Goal: Find specific page/section: Find specific page/section

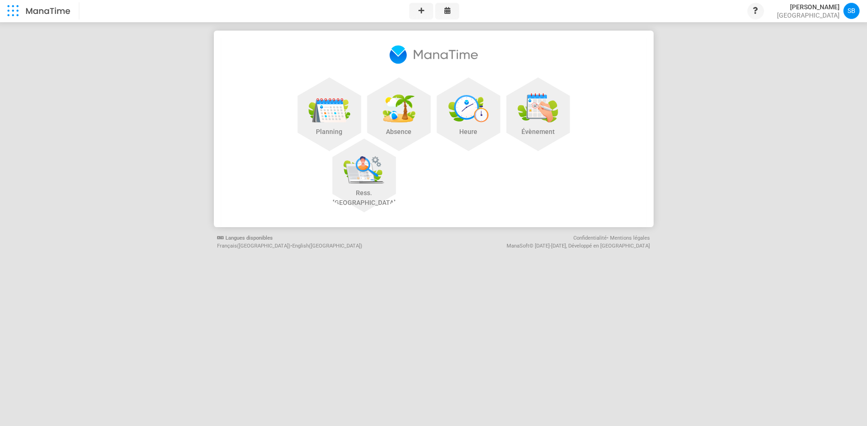
click at [402, 120] on link "Absence" at bounding box center [399, 116] width 70 height 83
click at [402, 135] on link "Absence" at bounding box center [399, 116] width 70 height 83
click at [398, 113] on link "Absence" at bounding box center [399, 116] width 70 height 83
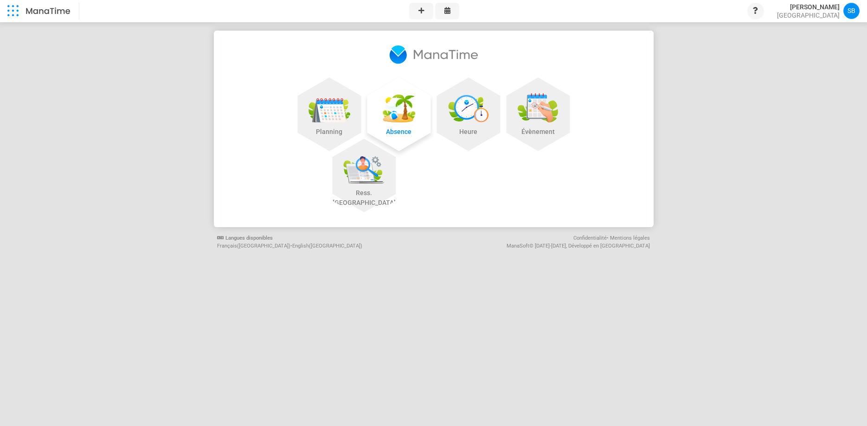
click at [398, 113] on link "Absence" at bounding box center [399, 116] width 70 height 83
click at [474, 115] on link "Heure" at bounding box center [469, 116] width 70 height 83
